Goal: Task Accomplishment & Management: Manage account settings

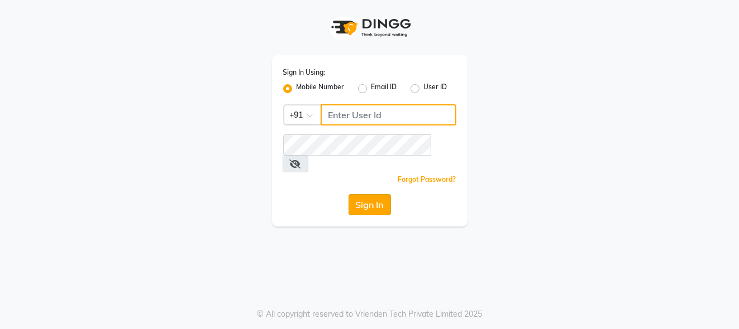
type input "7276795598"
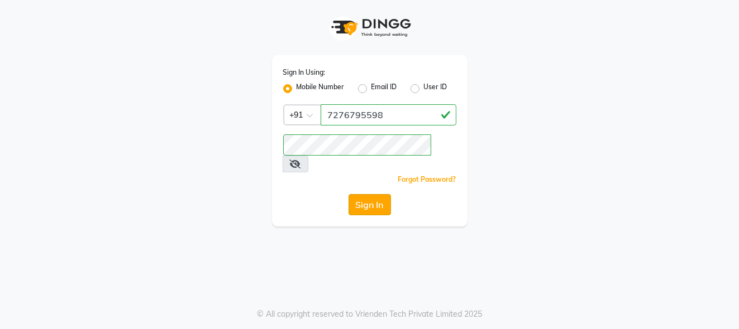
click at [361, 194] on button "Sign In" at bounding box center [369, 204] width 42 height 21
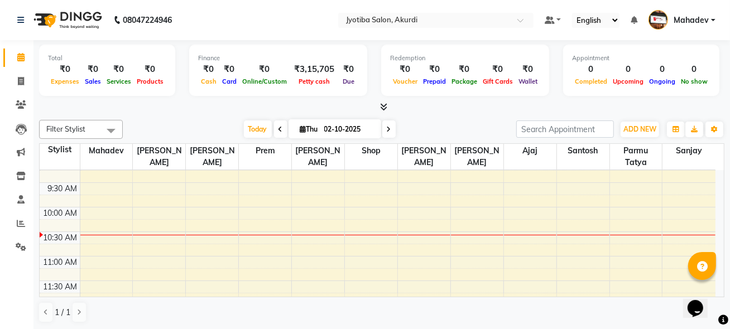
scroll to position [186, 0]
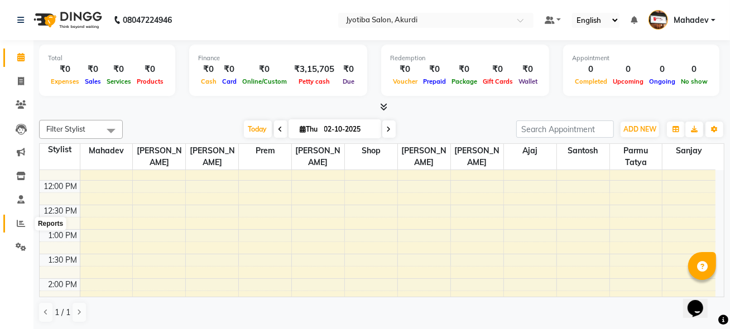
click at [20, 224] on icon at bounding box center [21, 223] width 8 height 8
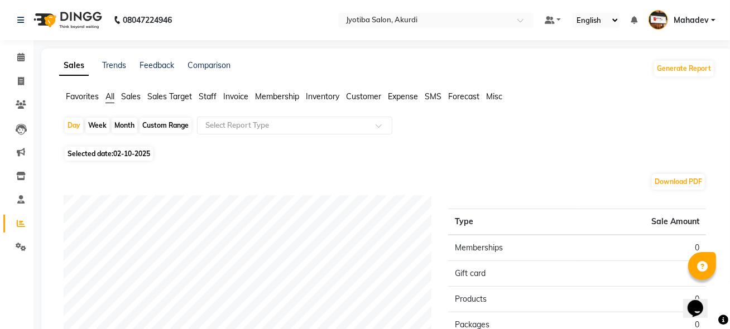
click at [132, 123] on div "Month" at bounding box center [125, 126] width 26 height 16
select select "10"
select select "2025"
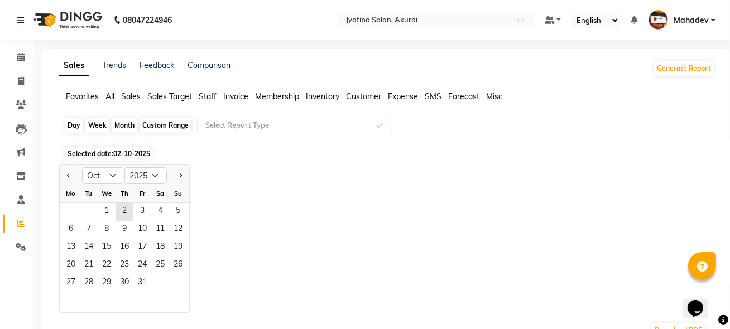
click at [132, 123] on div "Month" at bounding box center [125, 126] width 26 height 16
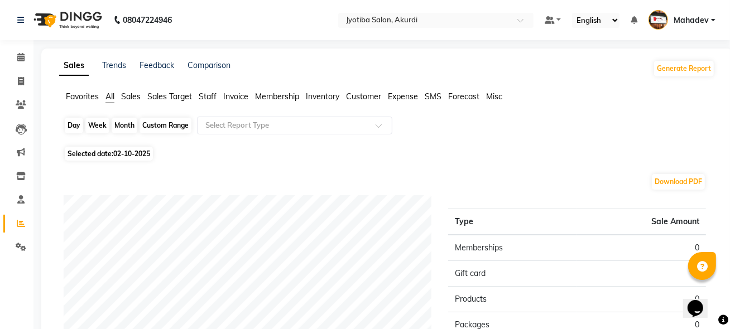
click at [128, 124] on div "Month" at bounding box center [125, 126] width 26 height 16
select select "10"
select select "2025"
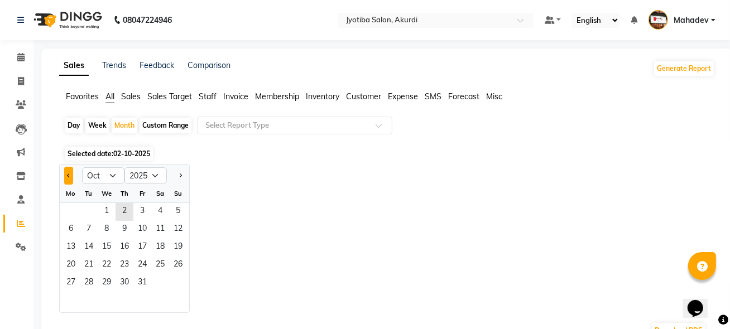
click at [64, 174] on button "Previous month" at bounding box center [68, 176] width 9 height 18
select select "9"
click at [106, 243] on span "17" at bounding box center [107, 248] width 18 height 18
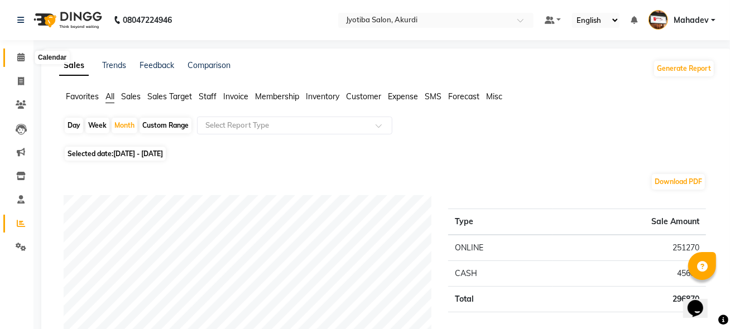
click at [20, 59] on icon at bounding box center [20, 57] width 7 height 8
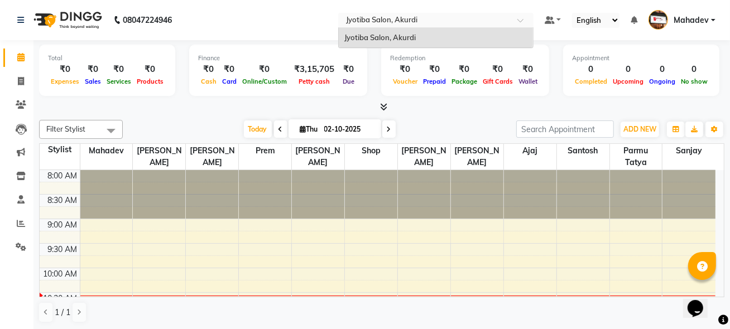
click at [525, 20] on span at bounding box center [524, 23] width 14 height 11
click at [422, 37] on div "Jyotiba Salon, Akurdi" at bounding box center [436, 38] width 194 height 20
click at [516, 18] on div at bounding box center [435, 21] width 195 height 11
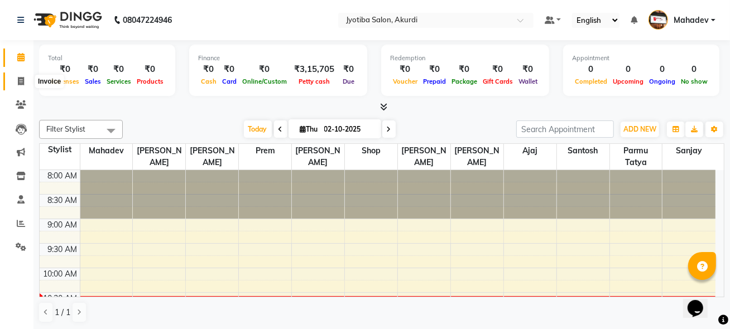
click at [23, 83] on icon at bounding box center [21, 81] width 6 height 8
select select "557"
select select "service"
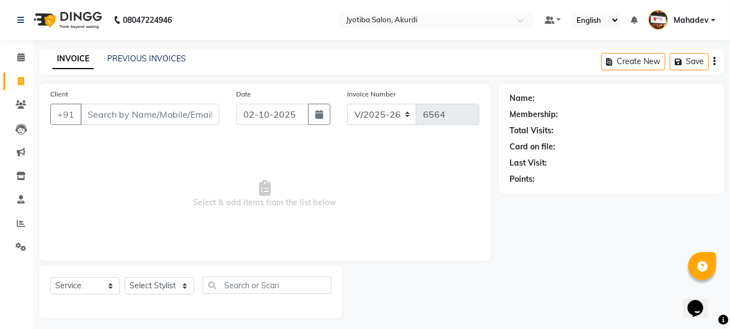
click at [23, 80] on icon at bounding box center [21, 81] width 6 height 8
select select "557"
select select "service"
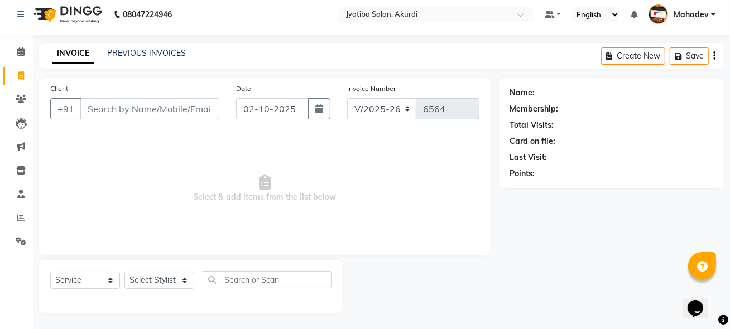
click at [23, 80] on span at bounding box center [21, 76] width 20 height 13
select select "557"
select select "service"
click at [23, 80] on span at bounding box center [21, 76] width 20 height 13
select select "557"
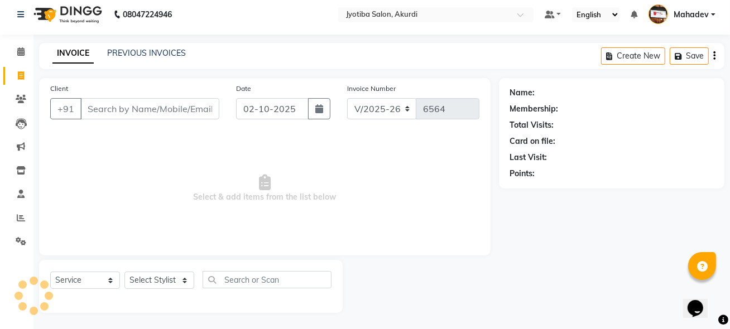
select select "service"
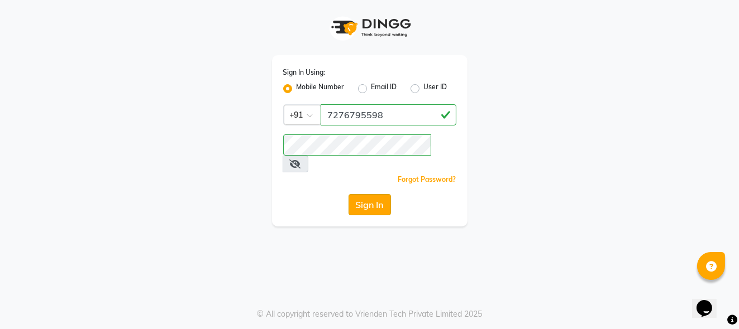
click at [367, 194] on button "Sign In" at bounding box center [369, 204] width 42 height 21
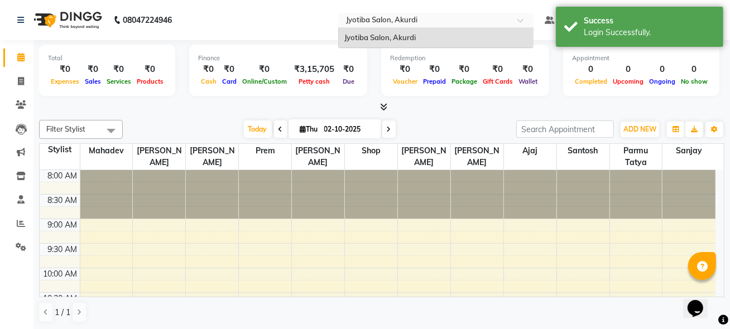
click at [518, 18] on div at bounding box center [435, 21] width 195 height 11
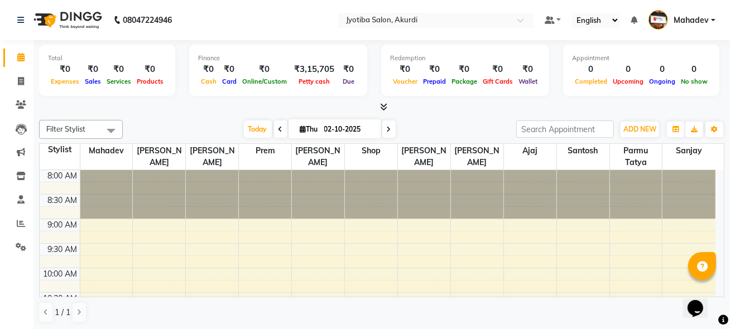
click at [715, 17] on link "Mahadev" at bounding box center [682, 20] width 67 height 18
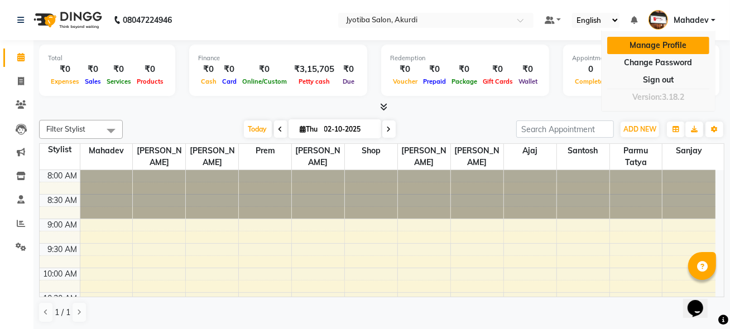
click at [672, 41] on link "Manage Profile" at bounding box center [658, 45] width 102 height 17
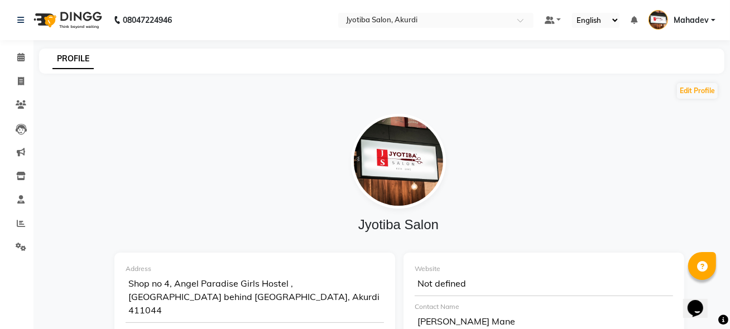
click at [713, 17] on link "Mahadev" at bounding box center [682, 20] width 67 height 18
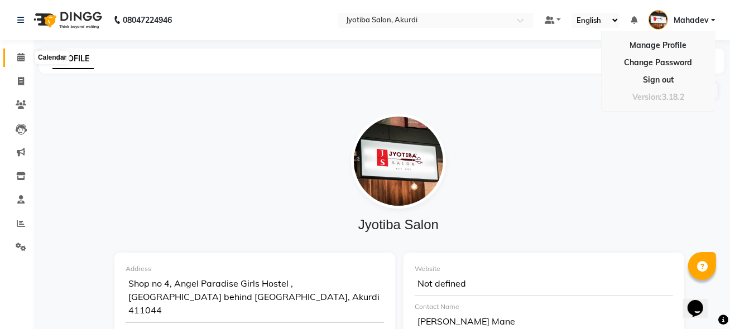
click at [22, 55] on icon at bounding box center [20, 57] width 7 height 8
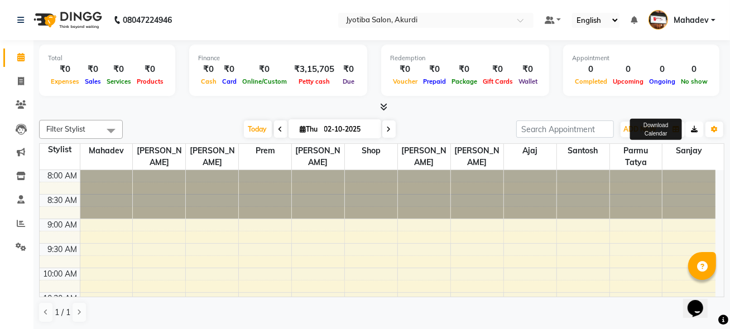
click at [693, 129] on icon "button" at bounding box center [694, 129] width 7 height 7
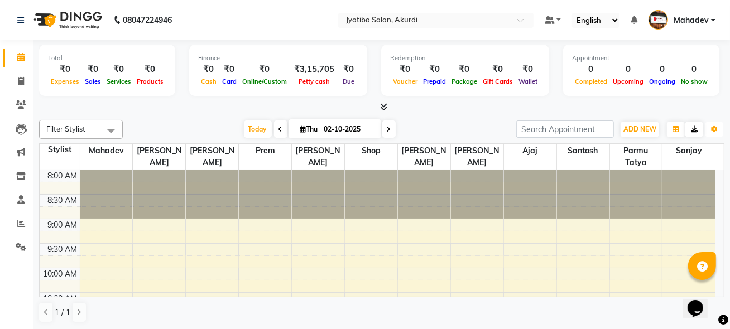
click at [717, 129] on icon "button" at bounding box center [714, 129] width 7 height 7
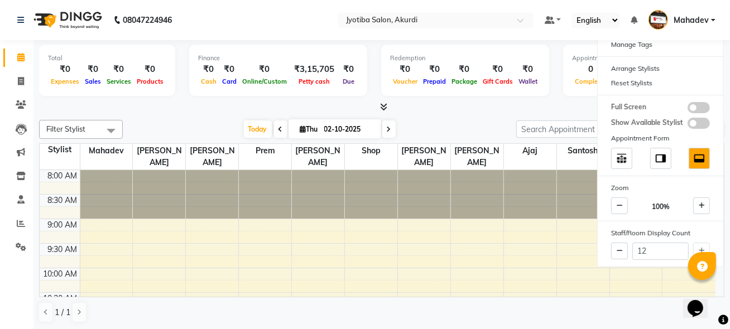
click at [467, 102] on div at bounding box center [382, 108] width 686 height 12
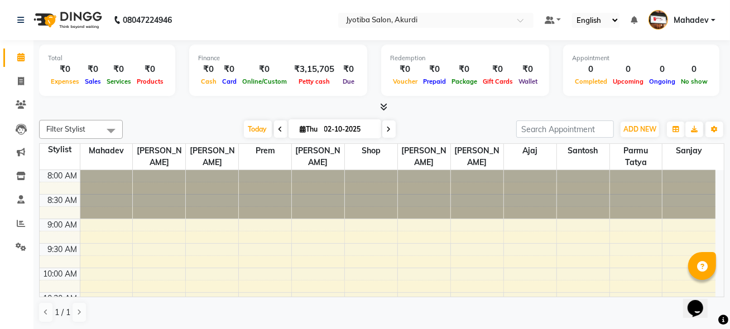
click at [112, 130] on span at bounding box center [111, 130] width 22 height 21
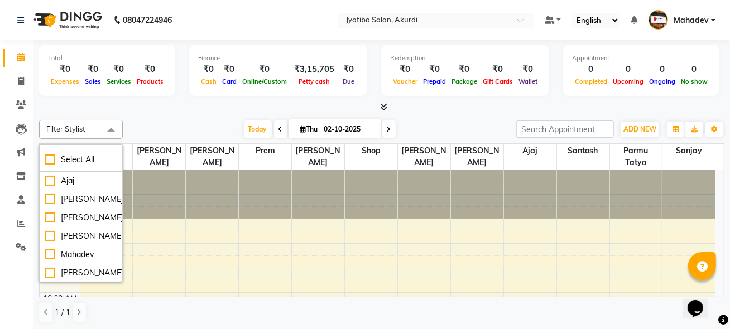
click at [112, 130] on span at bounding box center [111, 130] width 22 height 21
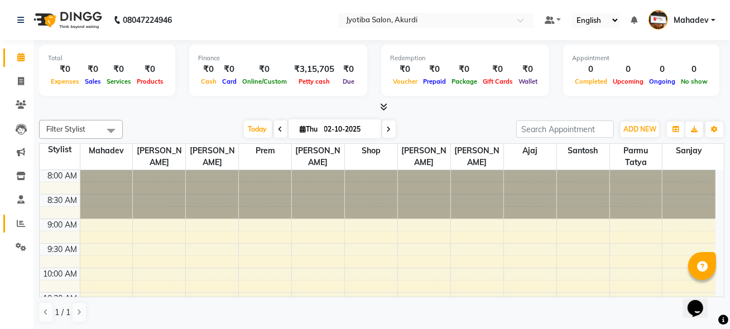
click at [25, 221] on span at bounding box center [21, 224] width 20 height 13
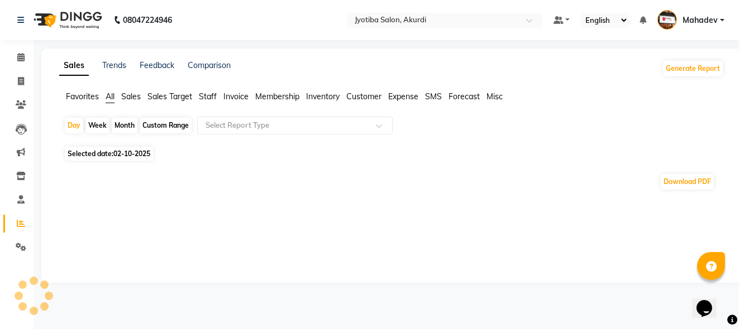
click at [128, 122] on div "Month" at bounding box center [125, 126] width 26 height 16
select select "10"
select select "2025"
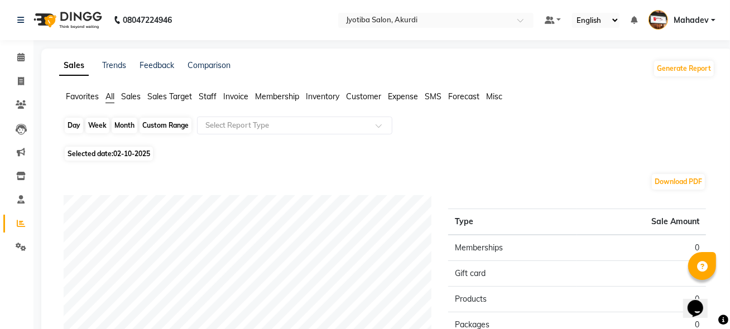
click at [127, 121] on div "Month" at bounding box center [125, 126] width 26 height 16
select select "10"
select select "2025"
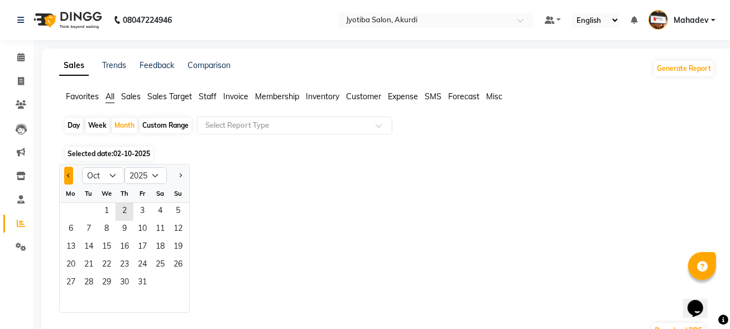
click at [64, 174] on button "Previous month" at bounding box center [68, 176] width 9 height 18
select select "9"
click at [108, 243] on span "17" at bounding box center [107, 248] width 18 height 18
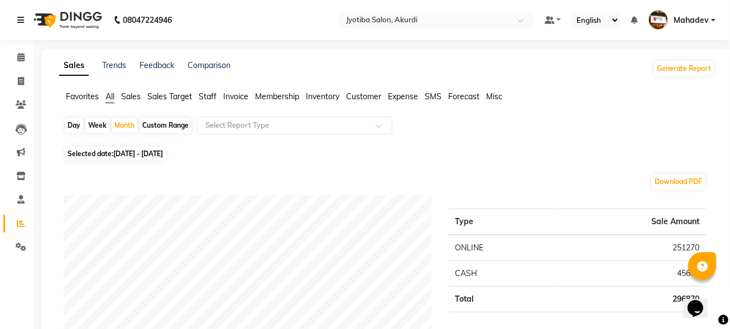
click at [21, 20] on icon at bounding box center [20, 20] width 7 height 8
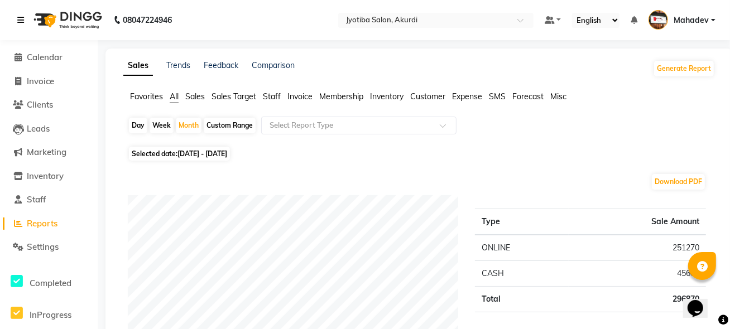
click at [21, 20] on icon at bounding box center [20, 20] width 7 height 8
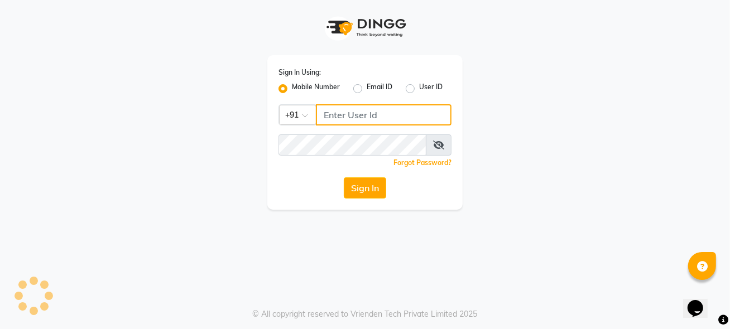
type input "7276795598"
